Goal: Task Accomplishment & Management: Complete application form

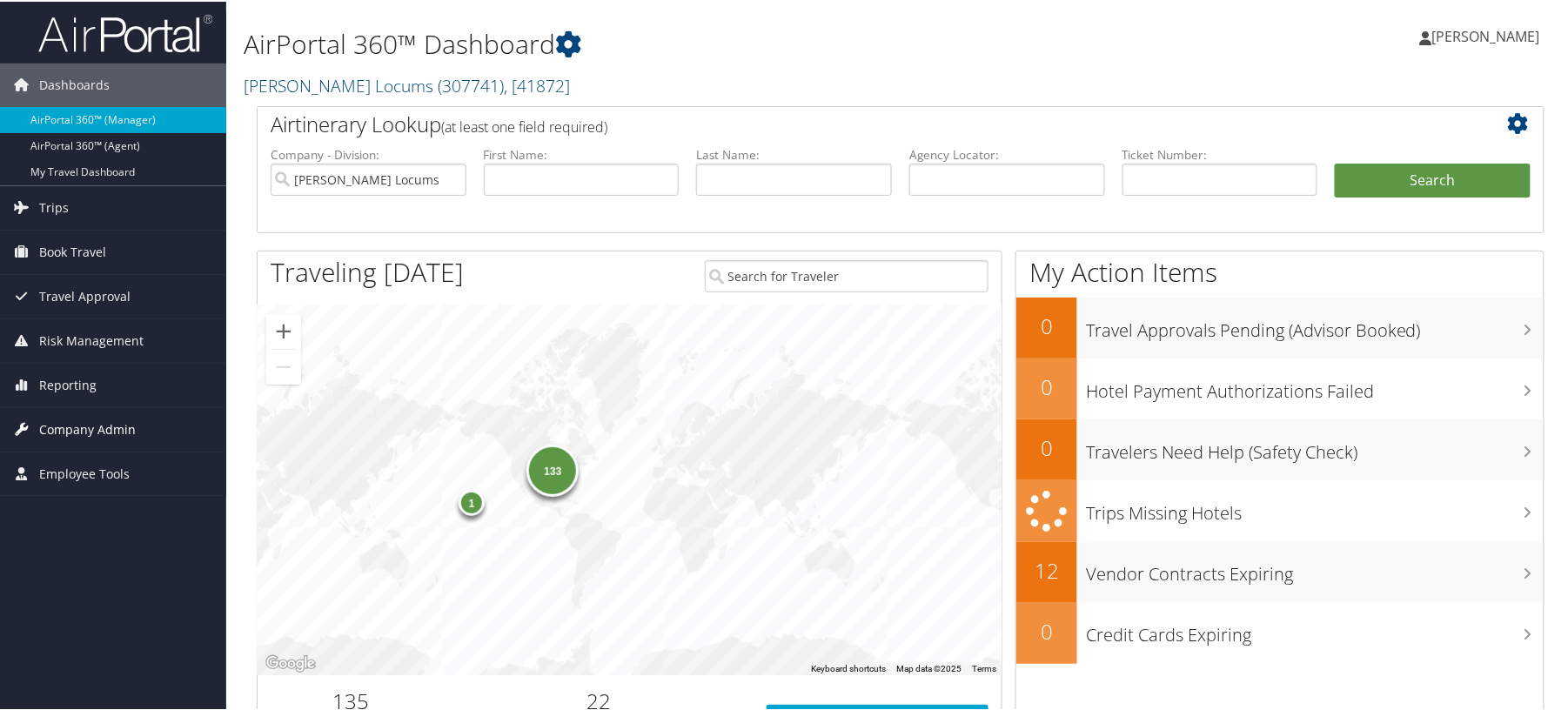
click at [90, 419] on span "Company Admin" at bounding box center [87, 428] width 96 height 43
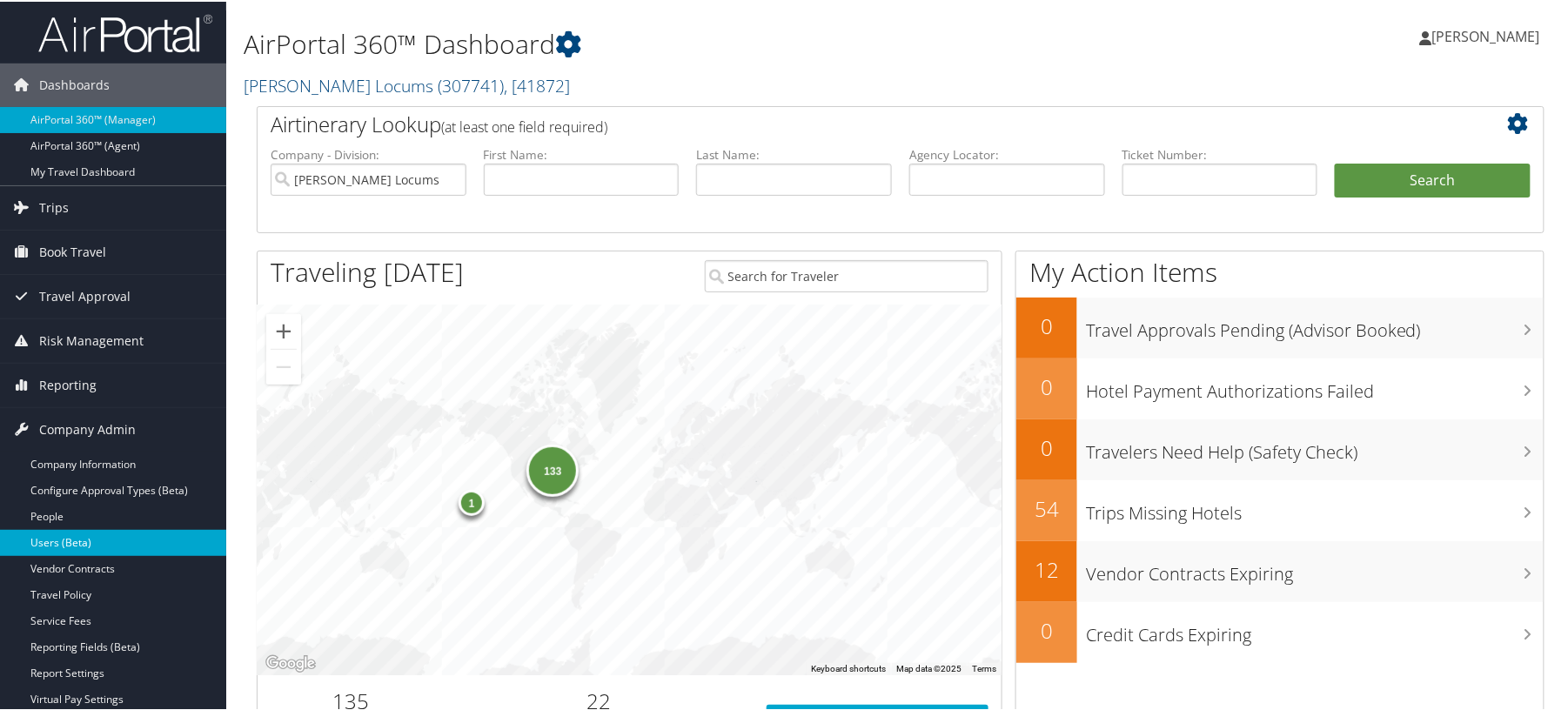
click at [60, 532] on link "Users (Beta)" at bounding box center [113, 540] width 227 height 26
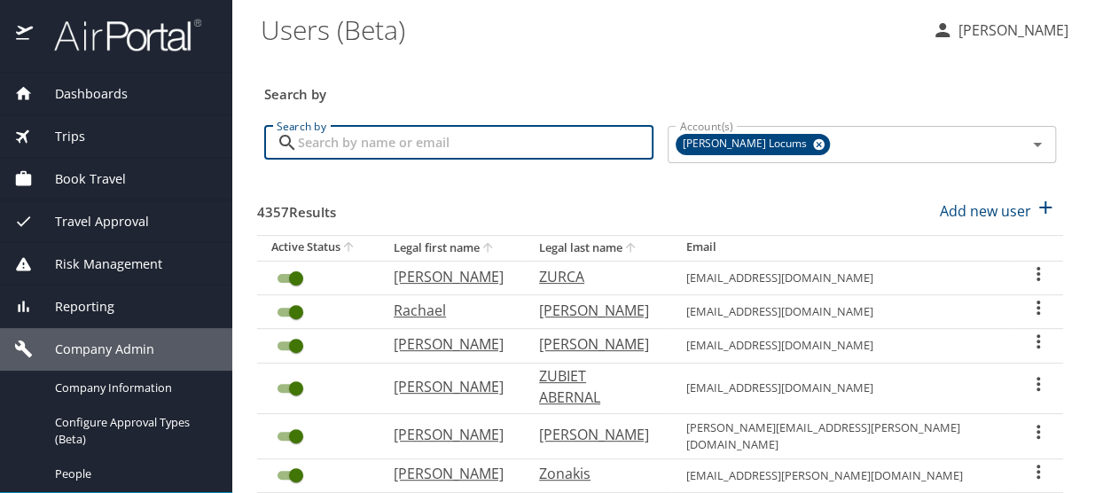
drag, startPoint x: 427, startPoint y: 146, endPoint x: 442, endPoint y: 129, distance: 23.2
click at [427, 146] on input "Search by" at bounding box center [476, 143] width 356 height 34
paste input "beckybernard695@hotmail.com"
type input "beckybernard695@hotmail.com"
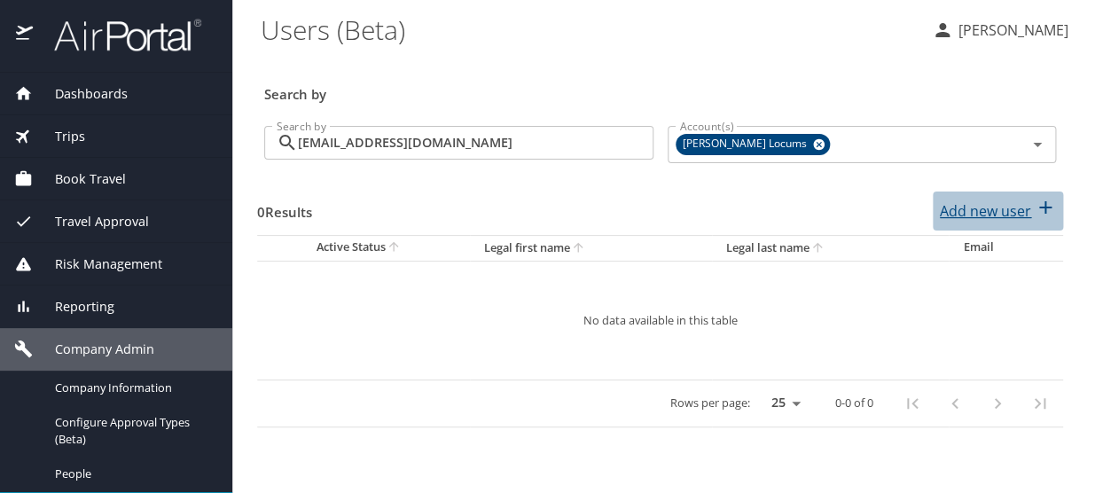
click at [956, 216] on p "Add new user" at bounding box center [985, 210] width 91 height 21
select select "US"
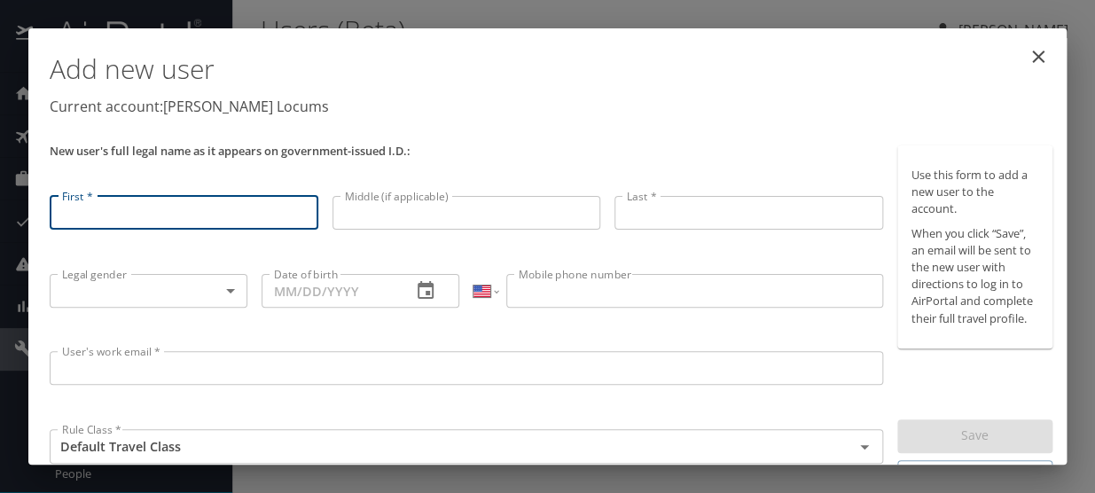
click at [66, 371] on input "User's work email *" at bounding box center [467, 368] width 834 height 34
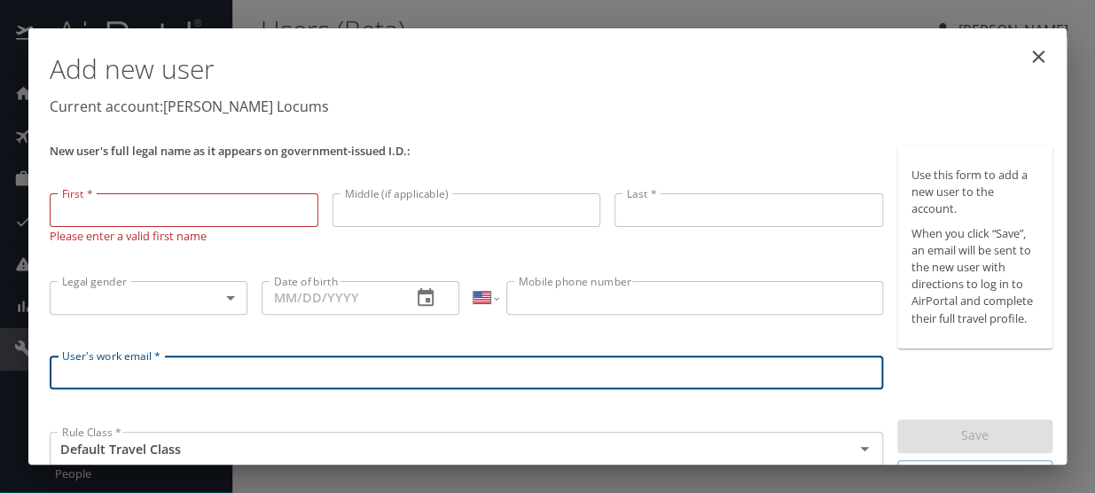
paste input "beckybernard695@hotmail.com"
type input "beckybernard695@hotmail.com"
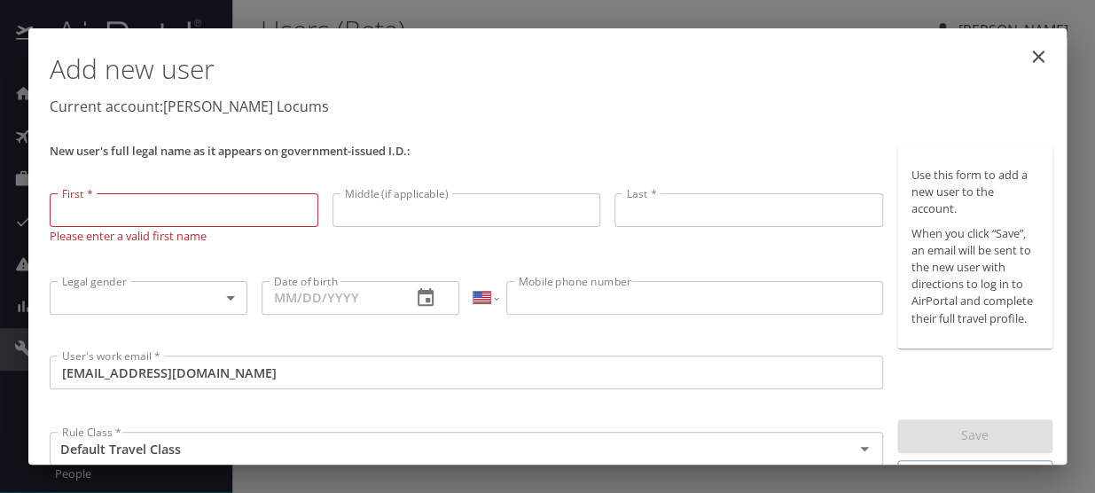
click at [121, 207] on input "First *" at bounding box center [184, 210] width 269 height 34
paste input "Rebecca Anne Bernard"
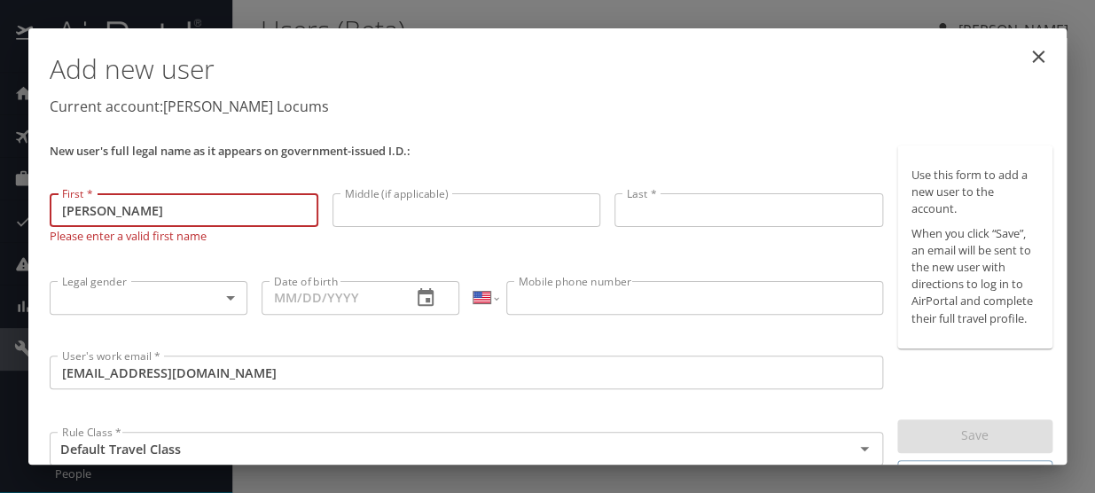
drag, startPoint x: 203, startPoint y: 212, endPoint x: 119, endPoint y: 203, distance: 84.7
click at [112, 205] on input "Rebecca Anne Bernard" at bounding box center [184, 210] width 269 height 34
type input "Rebecca"
click at [378, 209] on input "Middle (if applicable)" at bounding box center [467, 210] width 269 height 34
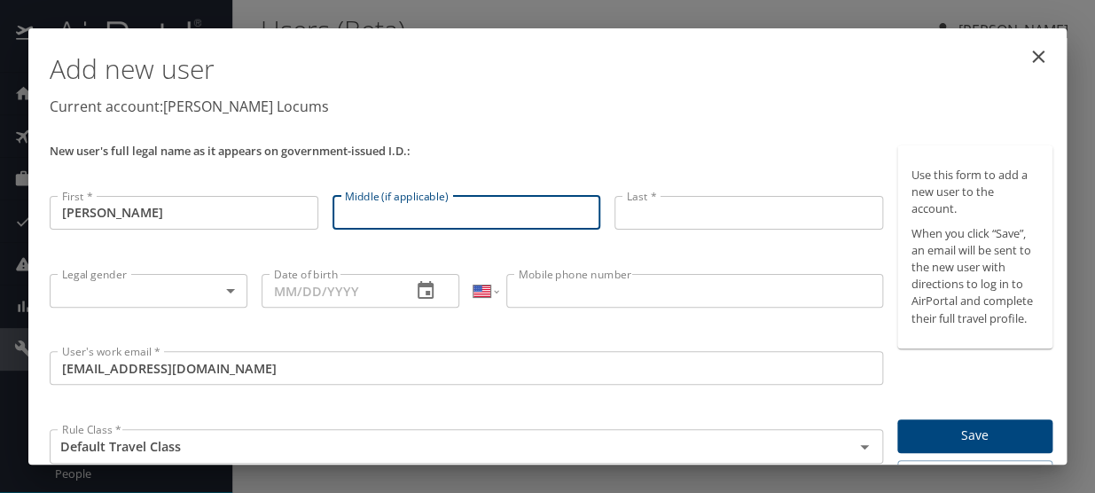
paste input "Rebecca Anne Bernard"
drag, startPoint x: 398, startPoint y: 214, endPoint x: 248, endPoint y: 186, distance: 152.4
click at [249, 189] on div "New user's full legal name as it appears on government-issued I.D.: First * Reb…" at bounding box center [467, 319] width 848 height 362
drag, startPoint x: 471, startPoint y: 221, endPoint x: 372, endPoint y: 208, distance: 99.2
click at [372, 208] on input "Anne Bernard" at bounding box center [467, 213] width 269 height 34
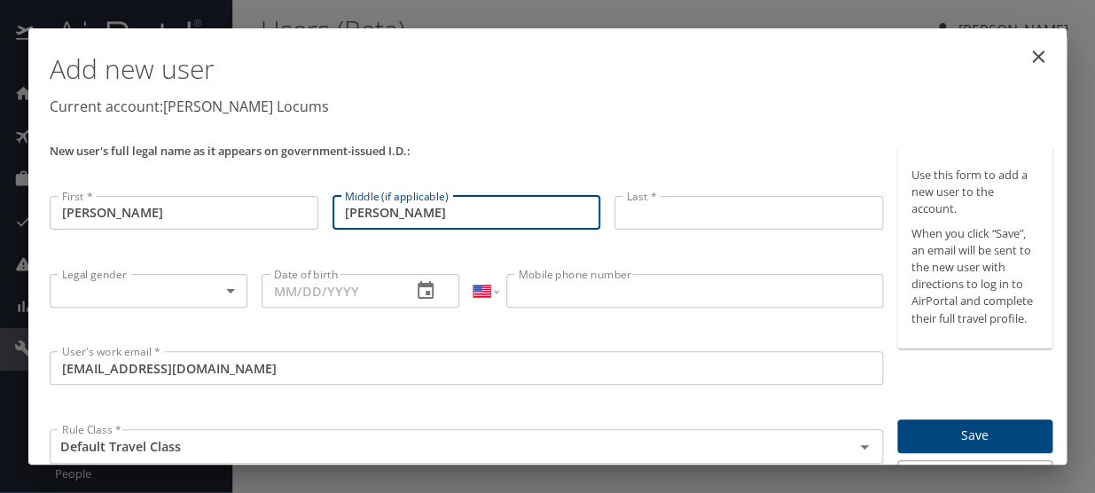
type input "Anne"
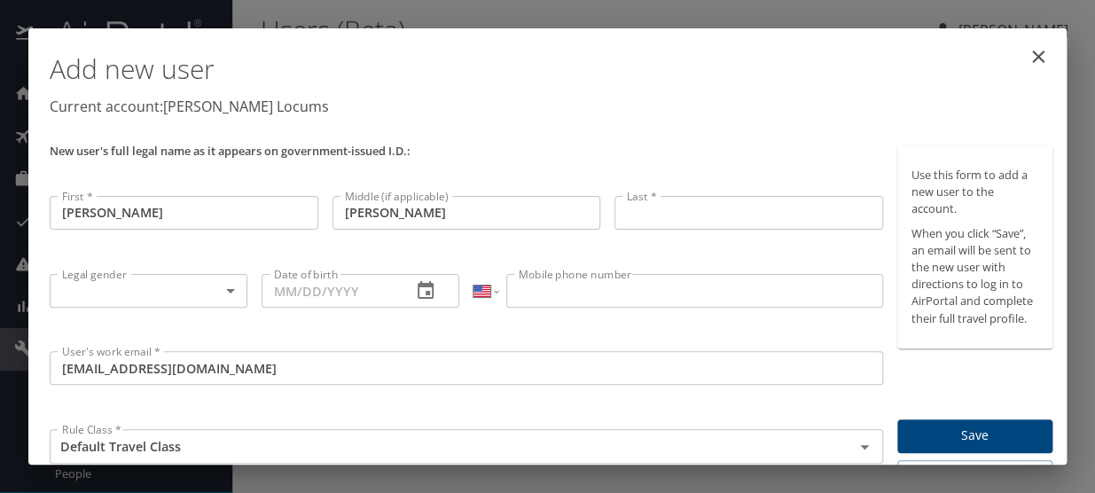
click at [607, 212] on div "Last * Last *" at bounding box center [748, 228] width 283 height 78
click at [623, 219] on input "Last *" at bounding box center [749, 213] width 269 height 34
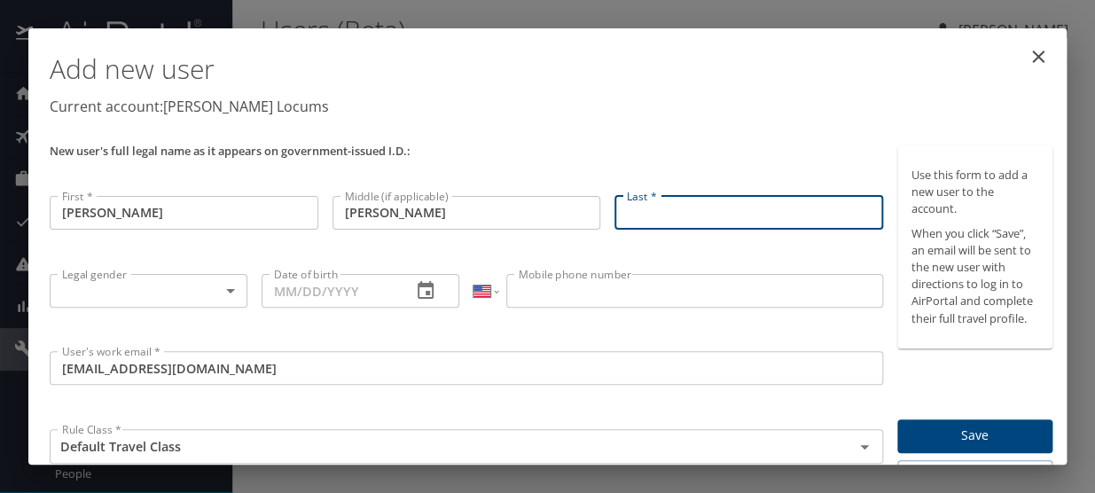
paste input "Rebecca Anne Bernard"
drag, startPoint x: 661, startPoint y: 213, endPoint x: 278, endPoint y: 201, distance: 382.4
click at [283, 204] on div "New user's full legal name as it appears on government-issued I.D.: First * Reb…" at bounding box center [467, 319] width 848 height 362
type input "Bernard"
click at [194, 306] on body "Dashboards AirPortal 360™ Manager My Travel Dashboard Trips Airtinerary® Lookup…" at bounding box center [547, 246] width 1095 height 493
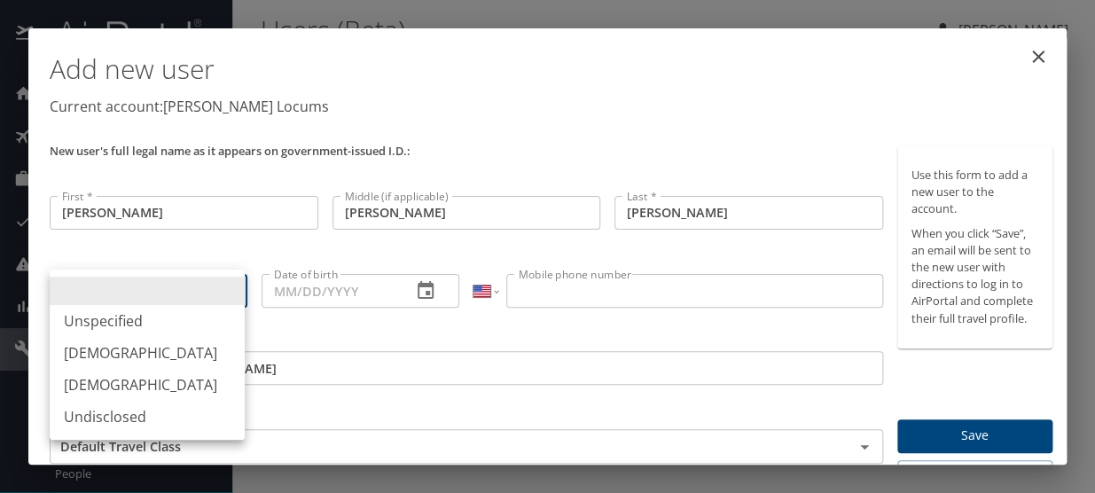
drag, startPoint x: 83, startPoint y: 380, endPoint x: 1, endPoint y: 382, distance: 82.5
click at [80, 379] on li "Female" at bounding box center [147, 385] width 195 height 32
type input "Female"
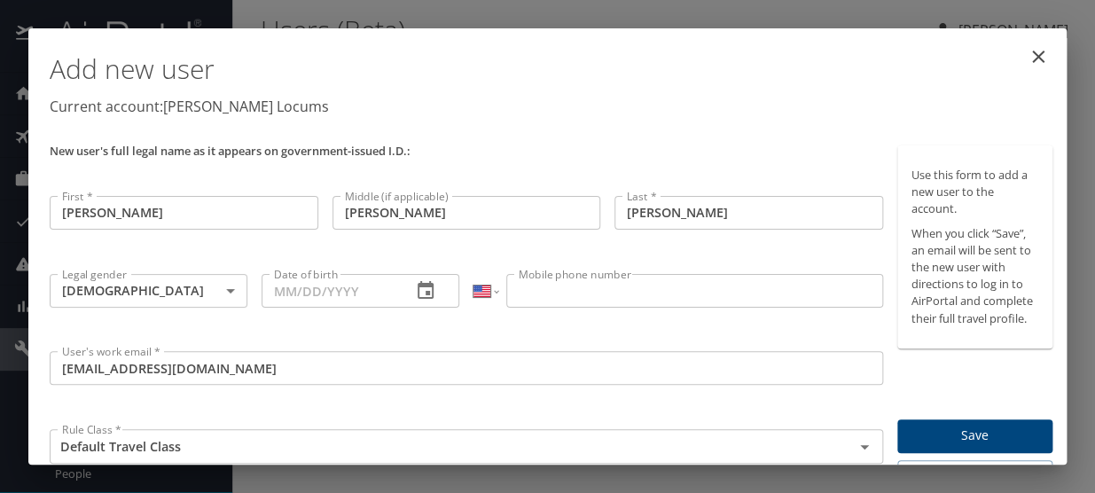
click at [271, 286] on input "Date of birth" at bounding box center [330, 291] width 136 height 34
paste input "03/22/1982"
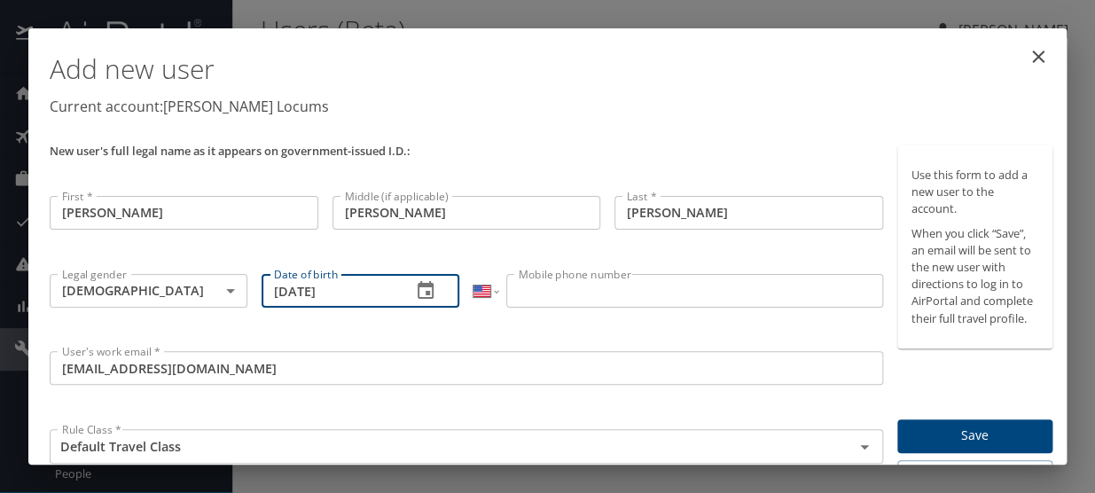
type input "03/22/1982"
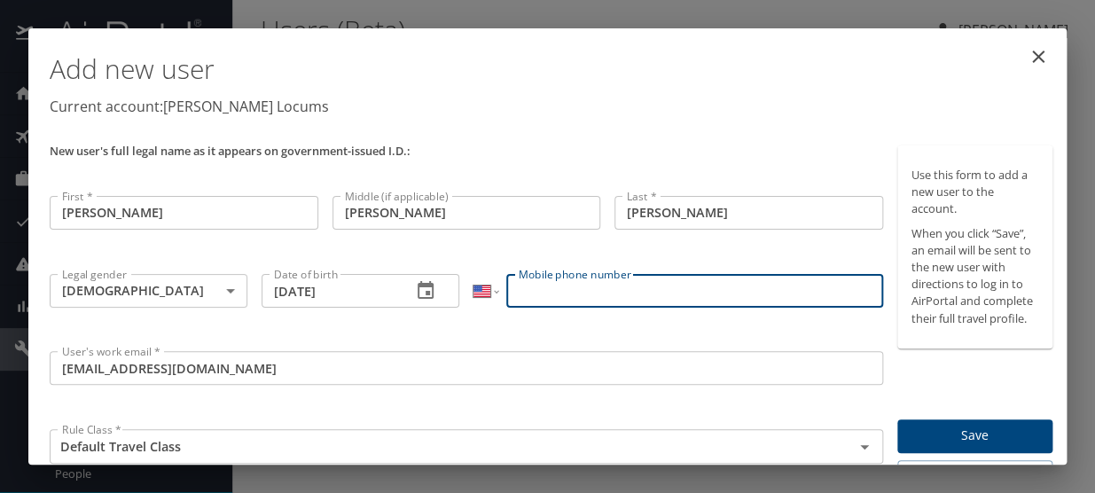
click at [592, 301] on input "Mobile phone number" at bounding box center [694, 291] width 377 height 34
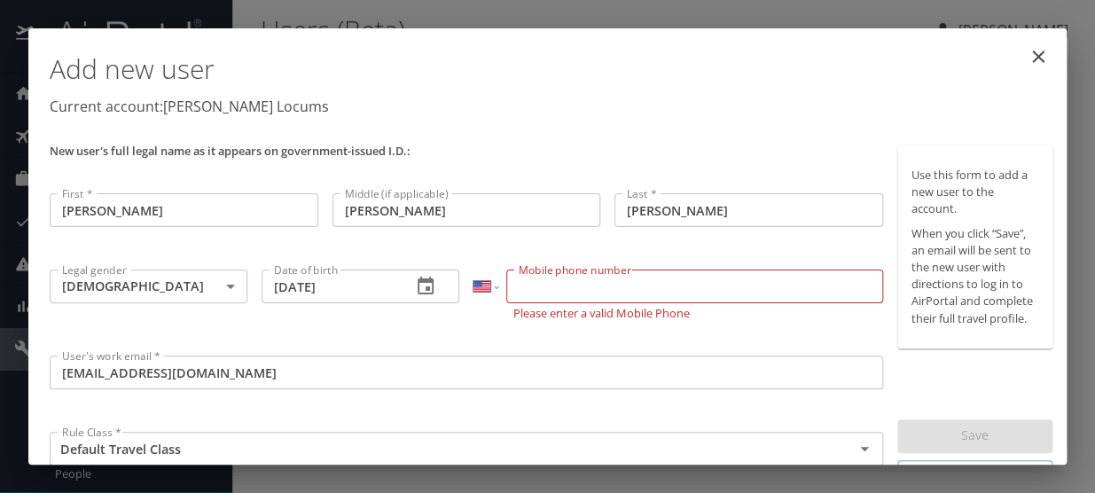
click at [539, 285] on input "Mobile phone number" at bounding box center [694, 287] width 377 height 34
paste input "(417) 388-2257"
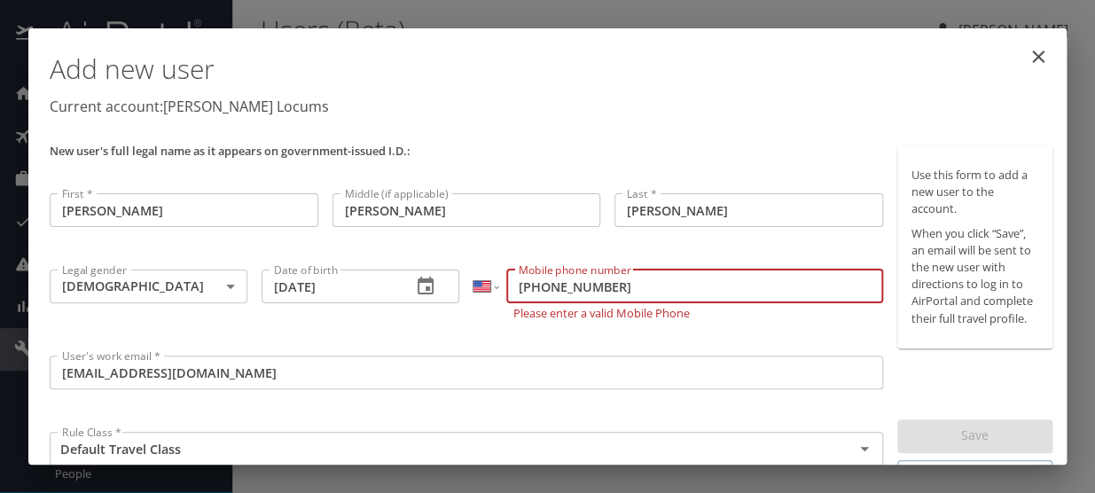
type input "(417) 388-2257"
drag, startPoint x: 673, startPoint y: 239, endPoint x: 683, endPoint y: 231, distance: 12.6
click at [683, 231] on div "Last * Bernard Last *" at bounding box center [748, 224] width 283 height 76
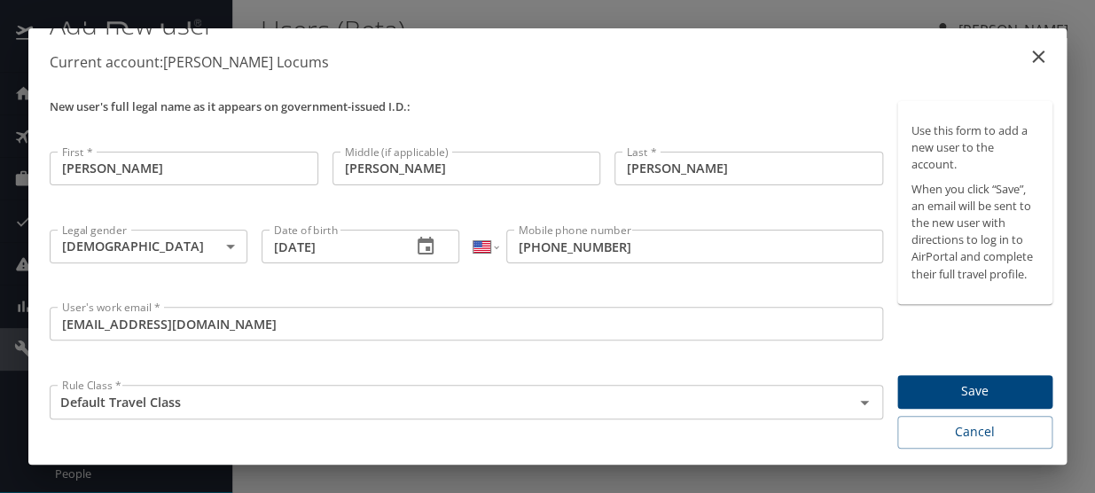
scroll to position [70, 0]
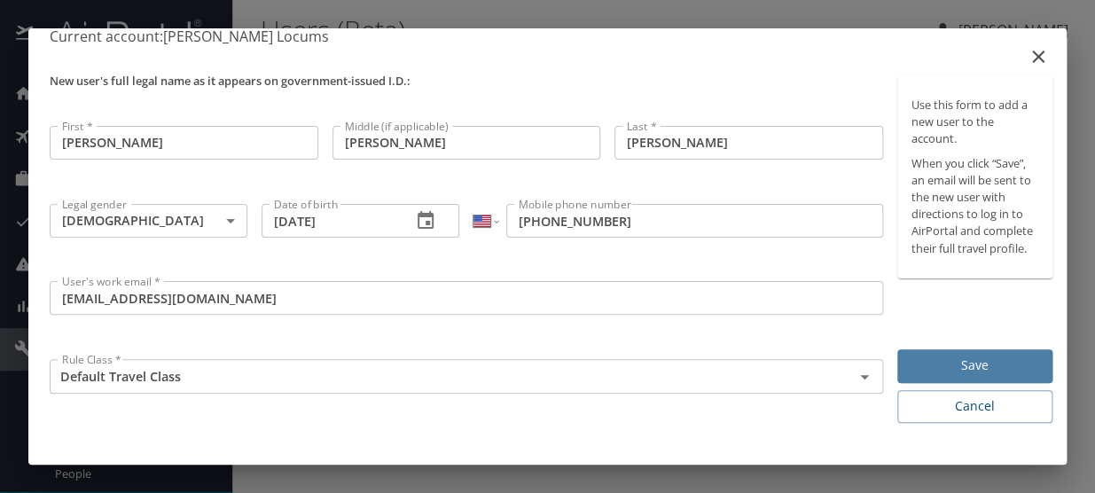
click at [944, 362] on span "Save" at bounding box center [975, 366] width 127 height 22
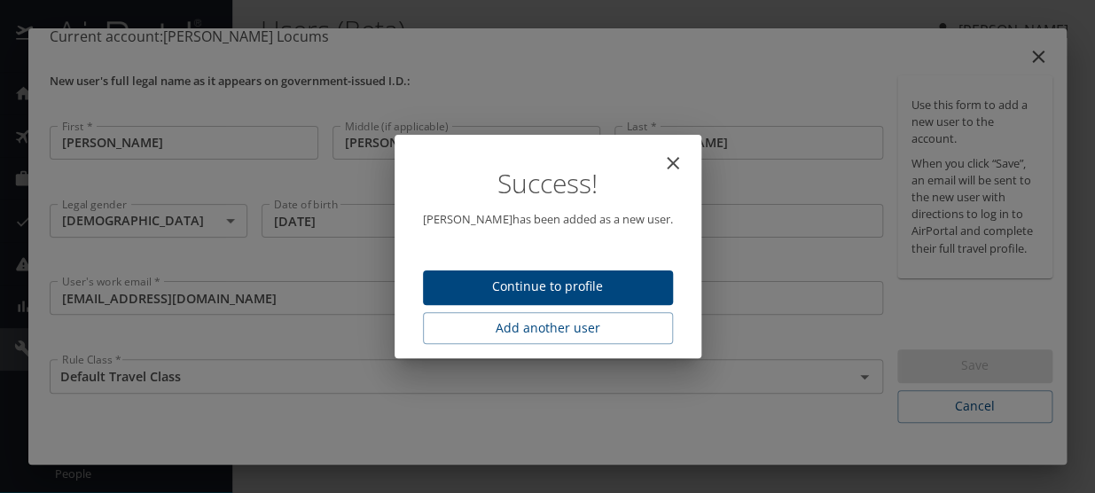
click at [474, 289] on span "Continue to profile" at bounding box center [548, 287] width 222 height 22
select select "US"
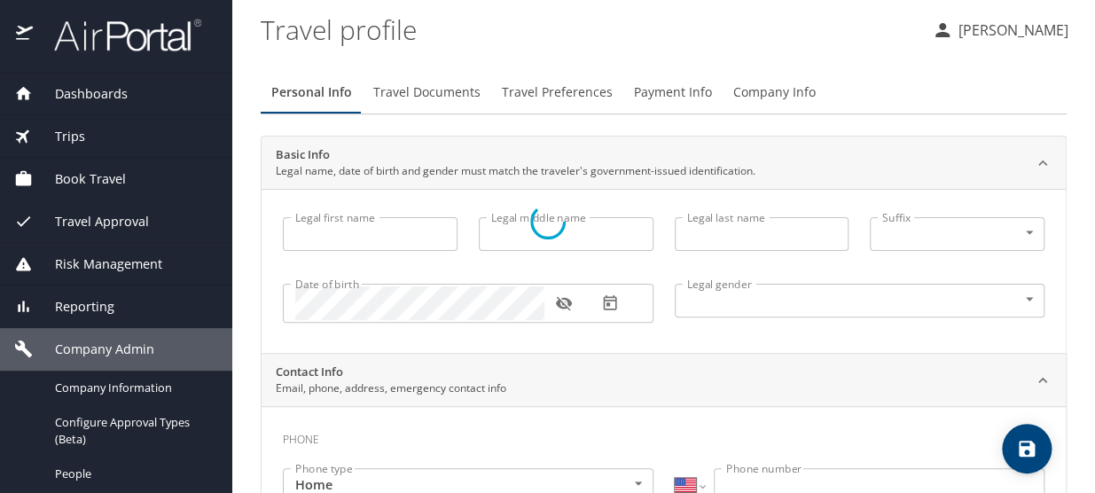
select select "US"
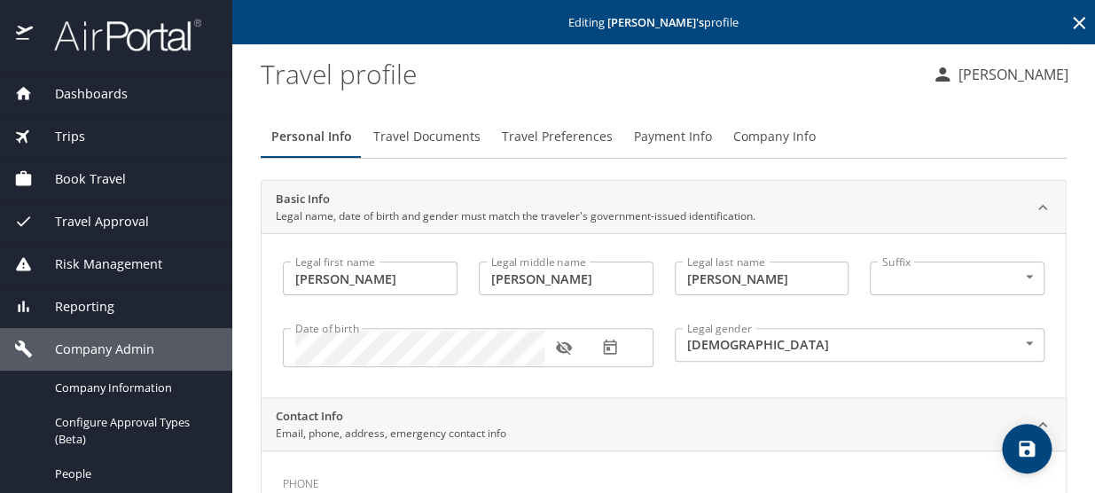
type input "Rebecca"
type input "Anne"
type input "Bernard"
type input "Female"
click at [558, 132] on span "Travel Preferences" at bounding box center [557, 137] width 111 height 22
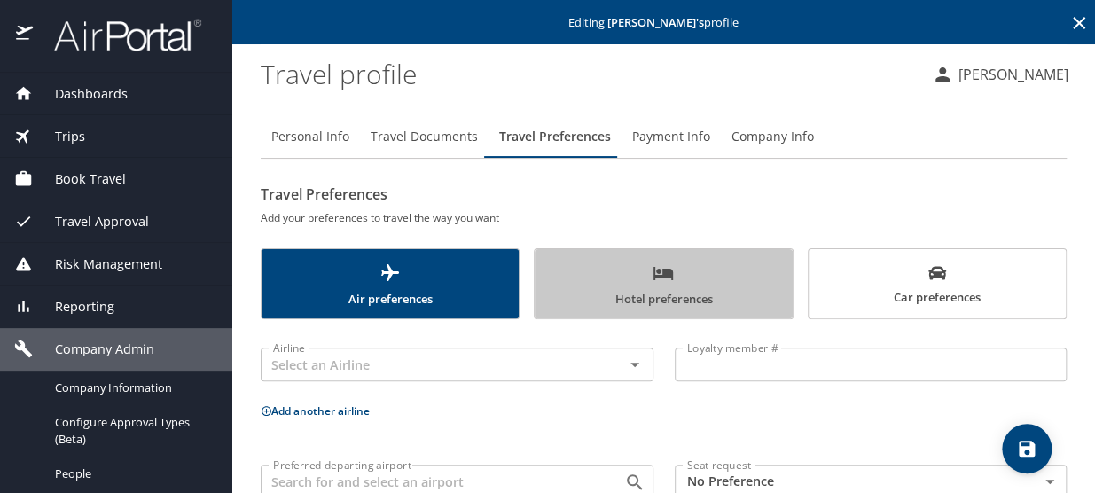
click at [671, 286] on span "Hotel preferences" at bounding box center [663, 285] width 236 height 47
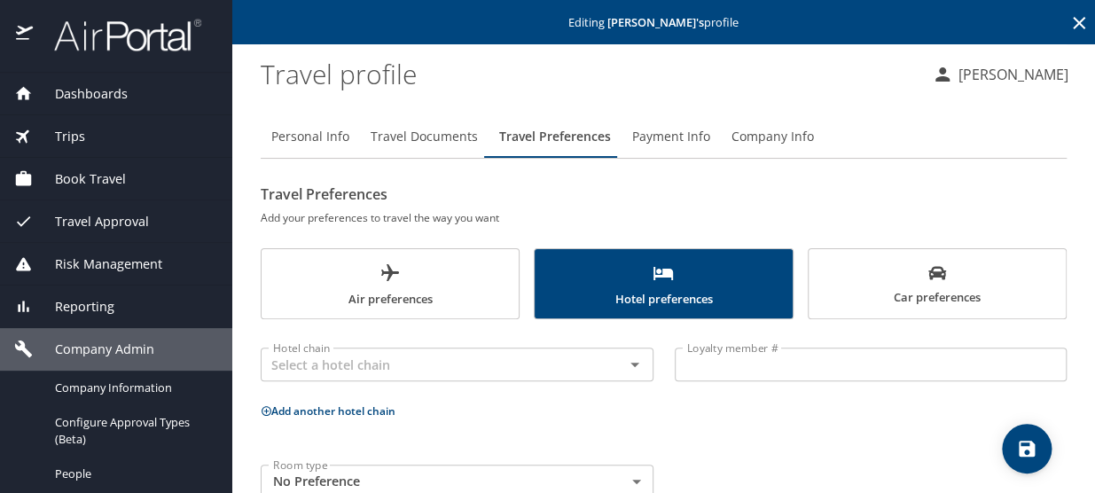
scroll to position [43, 0]
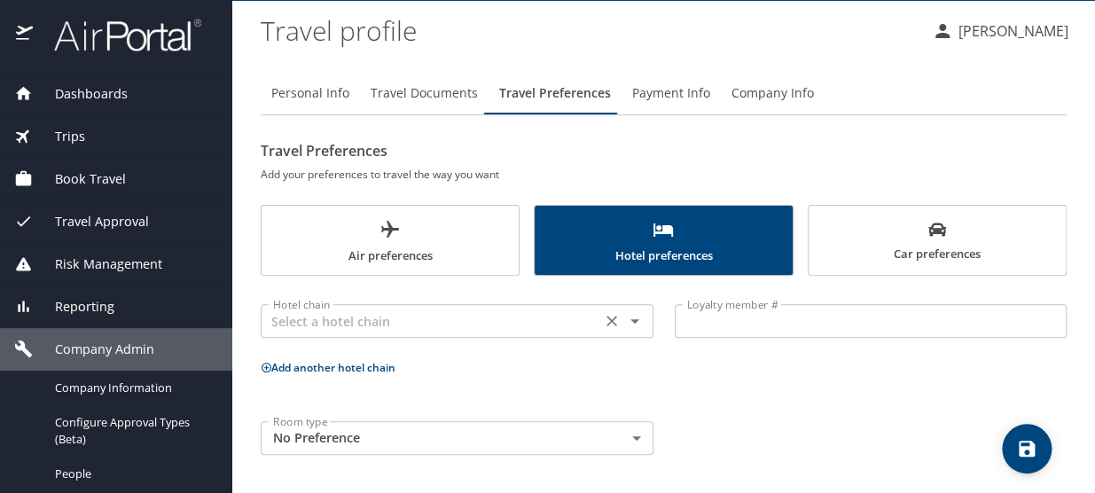
click at [308, 317] on input "text" at bounding box center [431, 320] width 330 height 23
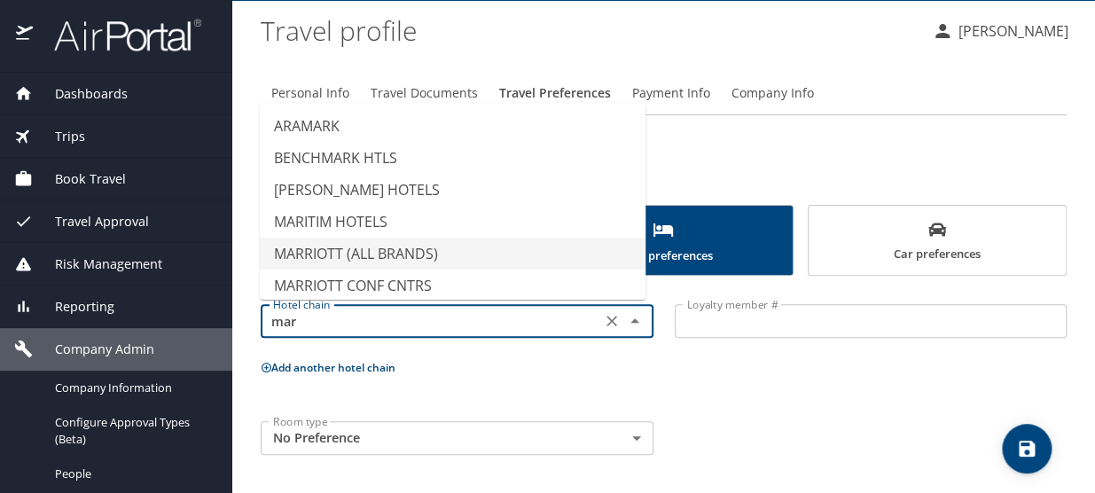
drag, startPoint x: 372, startPoint y: 247, endPoint x: 575, endPoint y: 309, distance: 212.6
click at [372, 246] on li "MARRIOTT (ALL BRANDS)" at bounding box center [453, 254] width 386 height 32
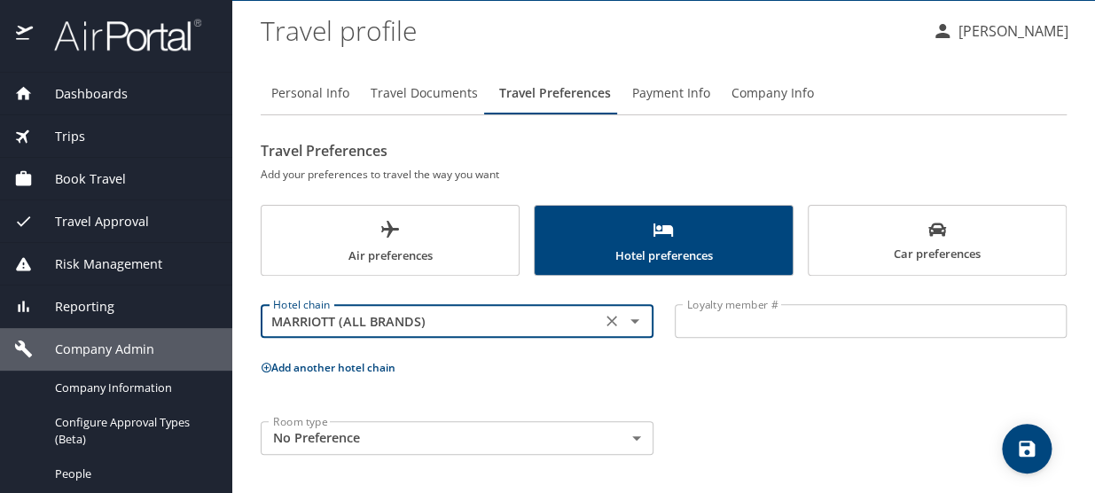
type input "MARRIOTT (ALL BRANDS)"
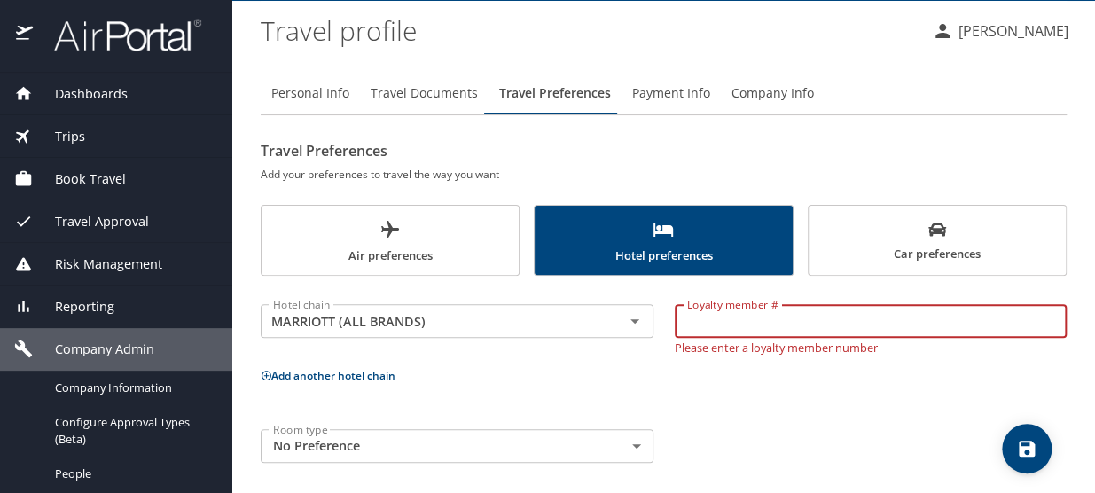
click at [703, 324] on input "Loyalty member #" at bounding box center [871, 321] width 393 height 34
paste input "148076088"
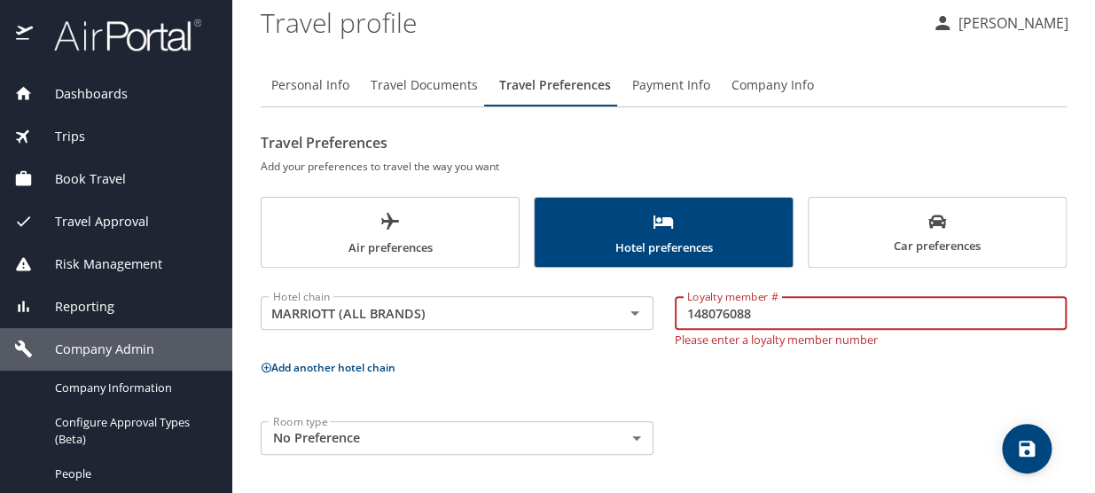
type input "148076088"
click at [1034, 441] on icon "save" at bounding box center [1026, 448] width 21 height 21
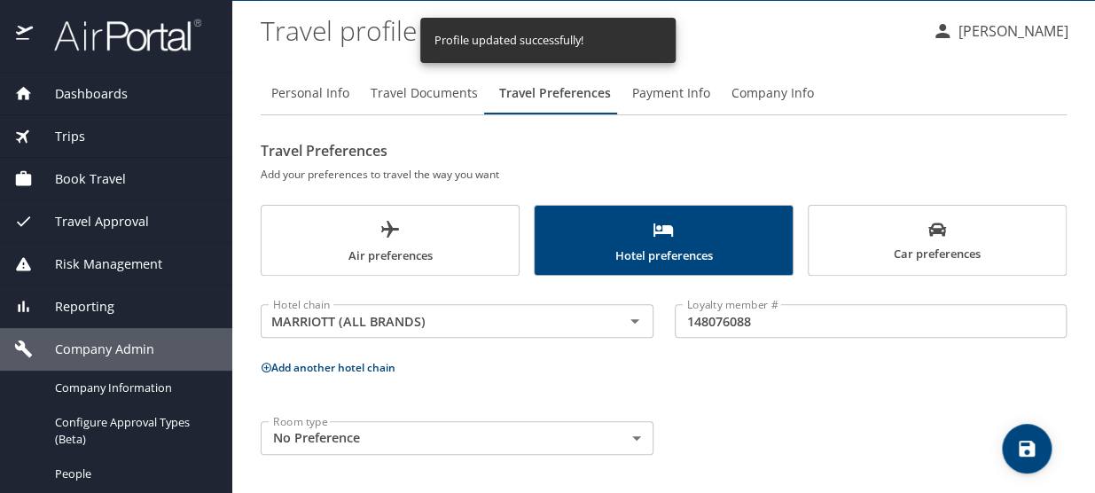
click at [1022, 445] on icon "save" at bounding box center [1026, 448] width 21 height 21
